Goal: Obtain resource: Obtain resource

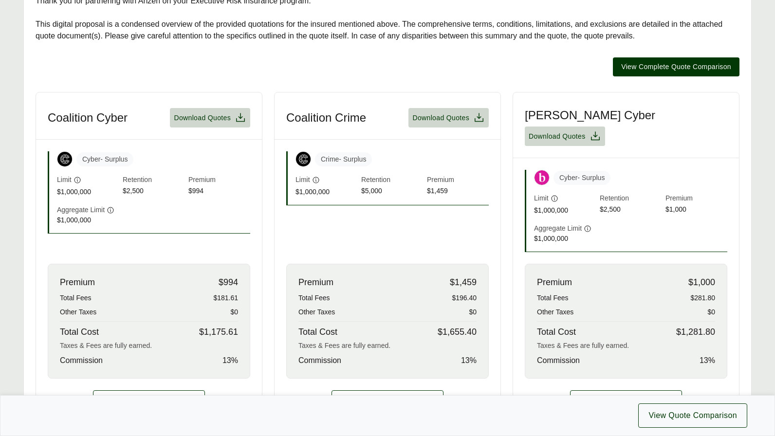
scroll to position [244, 0]
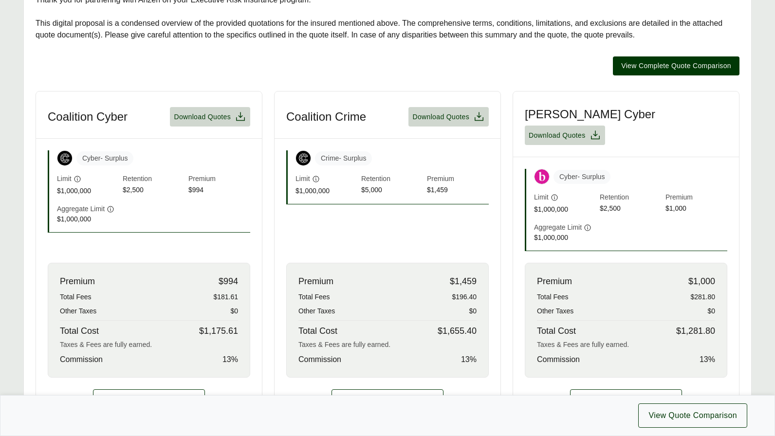
click at [596, 71] on div "View Complete Quote Comparison" at bounding box center [388, 65] width 704 height 19
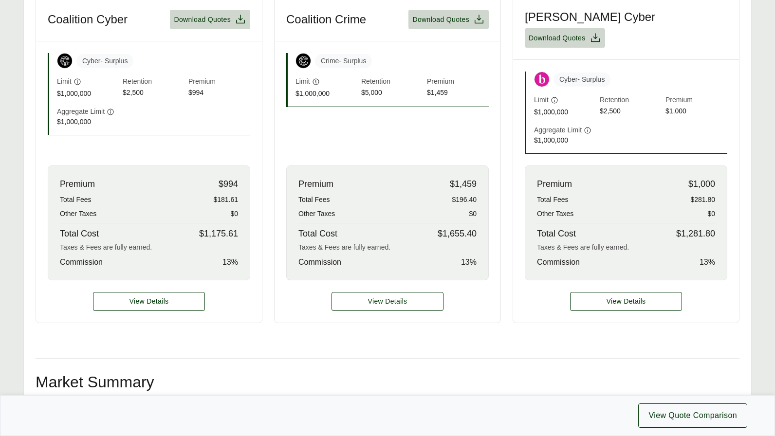
scroll to position [292, 0]
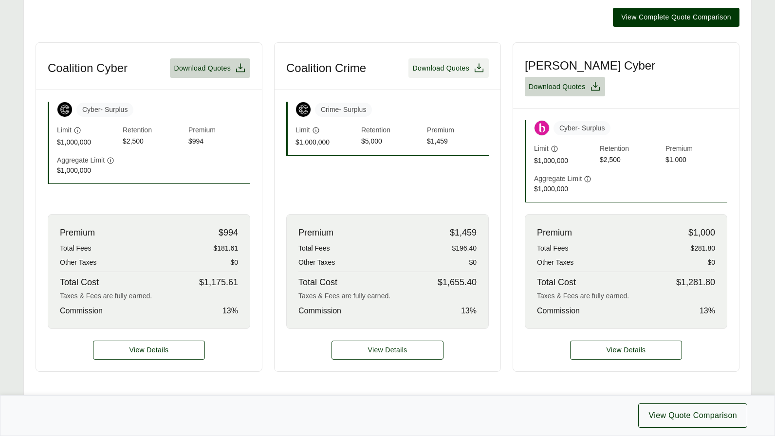
click at [439, 64] on span "Download Quotes" at bounding box center [440, 68] width 57 height 10
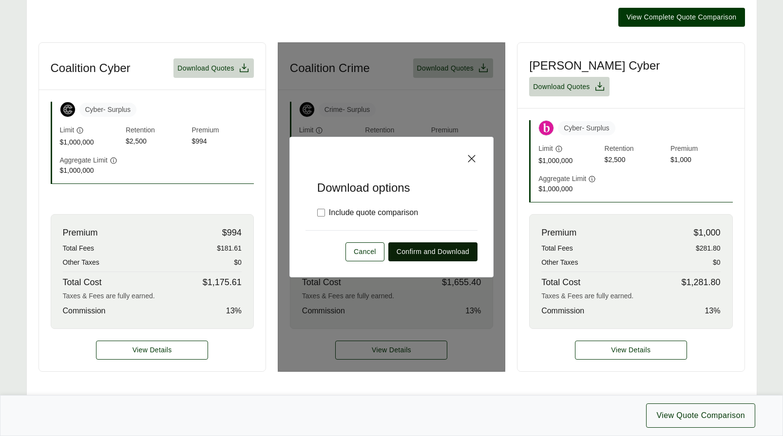
click at [397, 247] on span "Confirm and Download" at bounding box center [432, 252] width 73 height 10
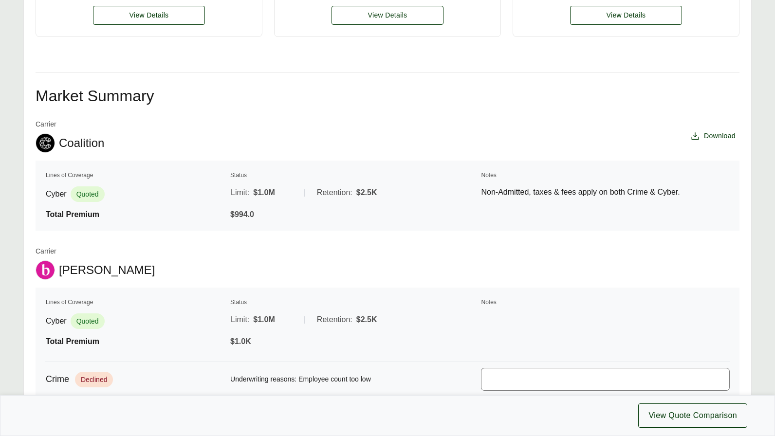
scroll to position [633, 0]
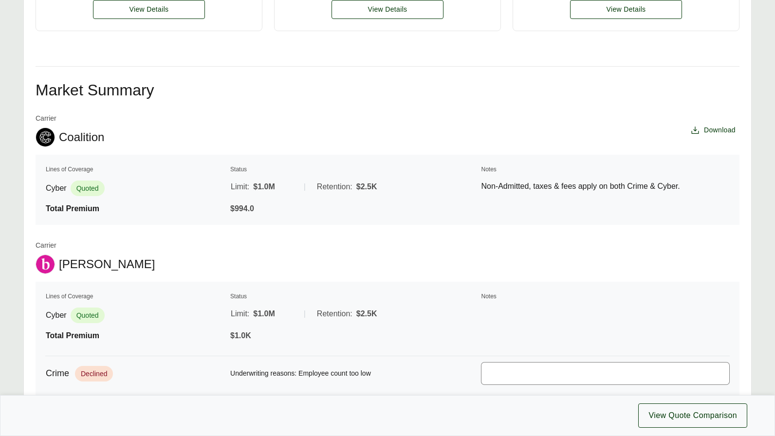
drag, startPoint x: 245, startPoint y: 56, endPoint x: 256, endPoint y: 82, distance: 28.8
click at [245, 56] on div "Executive Summary Thank you for partnering with Anzen on your Executive Risk in…" at bounding box center [388, 179] width 704 height 1196
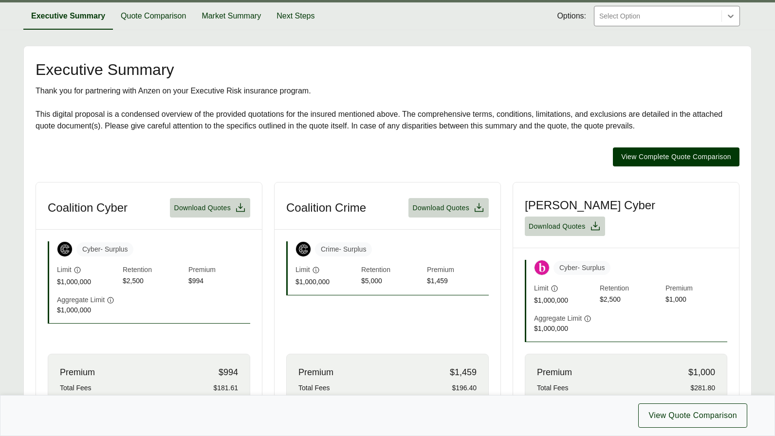
scroll to position [146, 0]
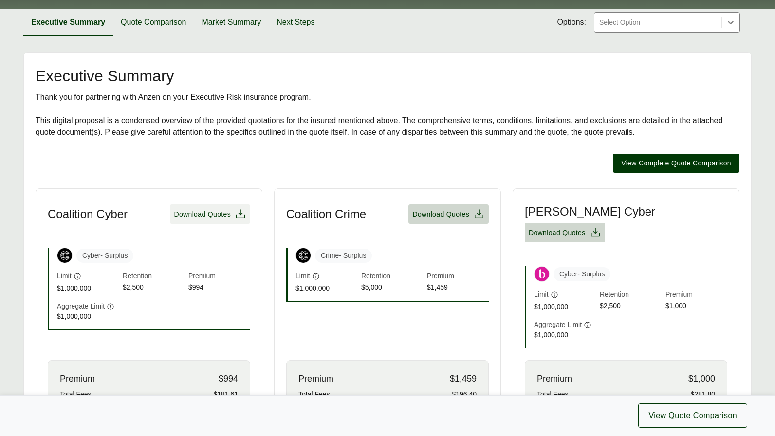
click at [207, 209] on span "Download Quotes" at bounding box center [202, 214] width 57 height 10
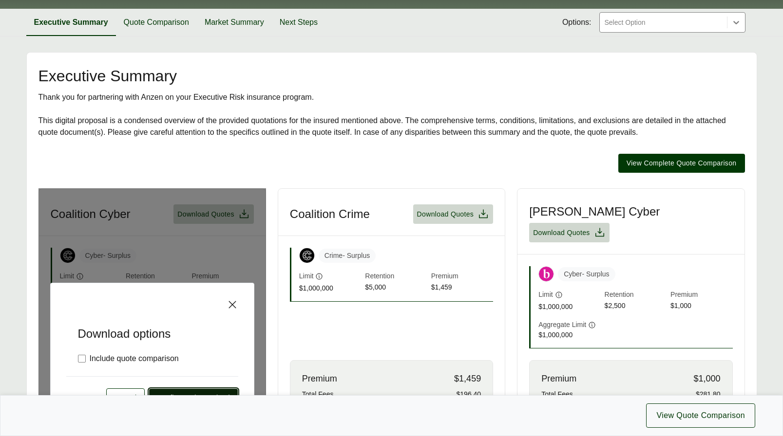
drag, startPoint x: 183, startPoint y: 379, endPoint x: 185, endPoint y: 386, distance: 7.0
click at [185, 389] on button "Confirm and Download" at bounding box center [193, 398] width 89 height 19
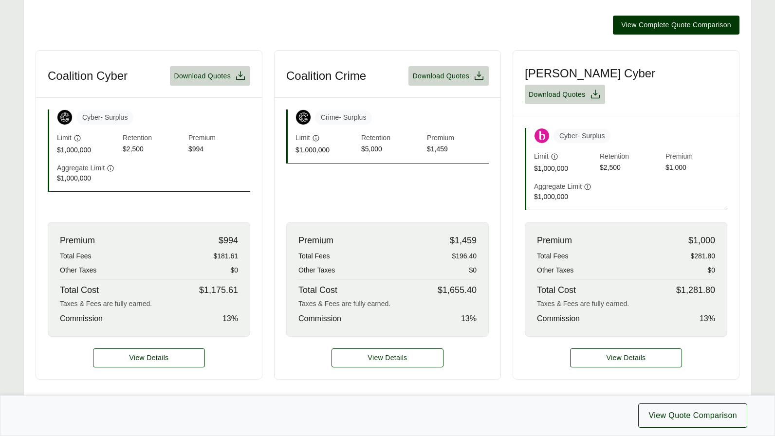
scroll to position [292, 0]
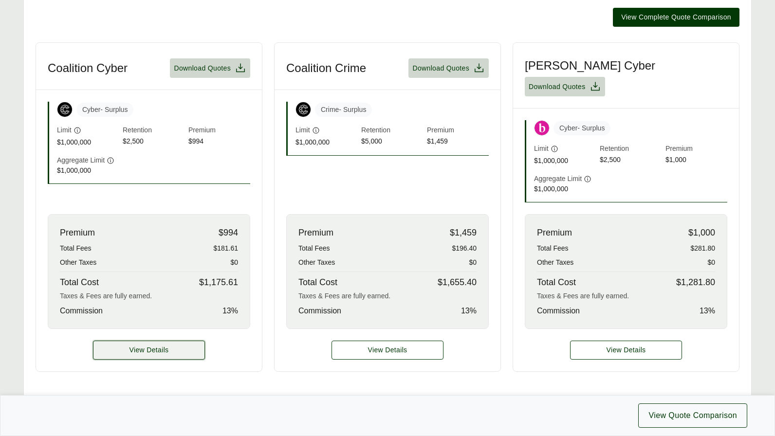
click at [185, 341] on button "View Details" at bounding box center [149, 350] width 112 height 19
click at [134, 345] on span "View Details" at bounding box center [149, 350] width 39 height 10
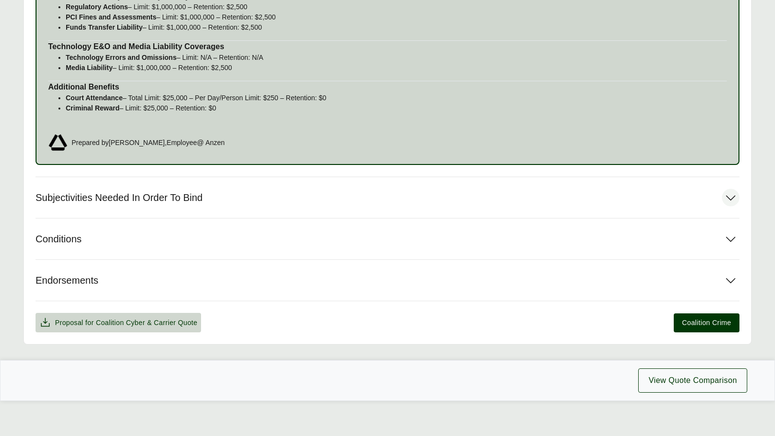
scroll to position [956, 0]
